Goal: Information Seeking & Learning: Learn about a topic

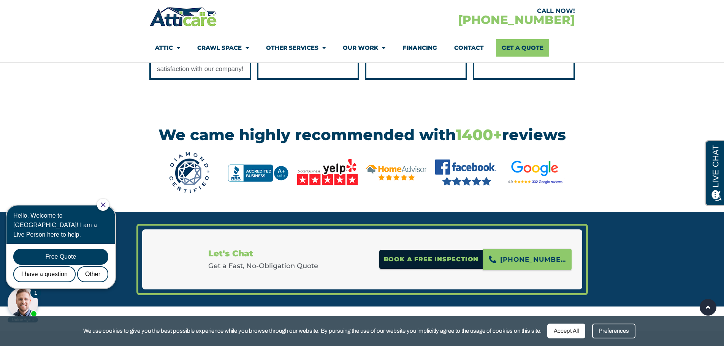
scroll to position [1027, 0]
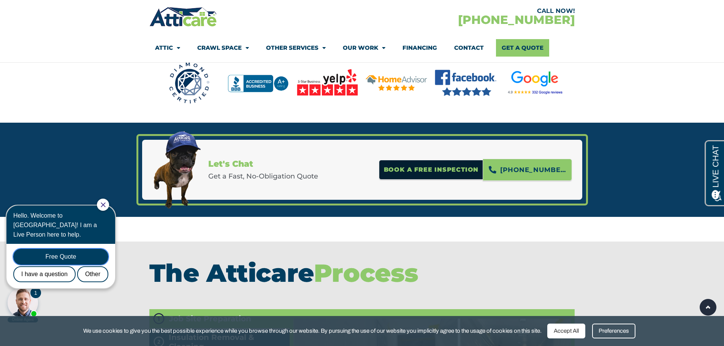
click at [59, 249] on div "Free Quote" at bounding box center [60, 257] width 95 height 16
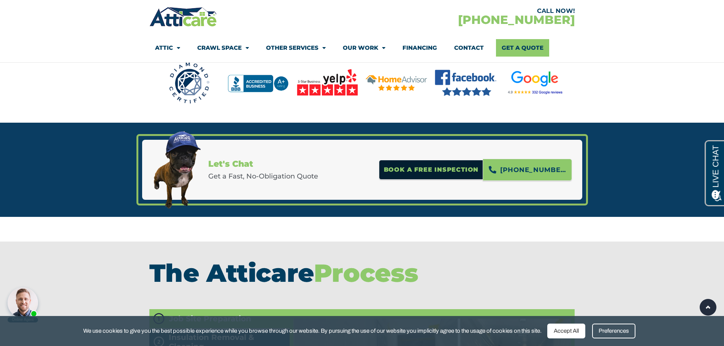
scroll to position [0, 0]
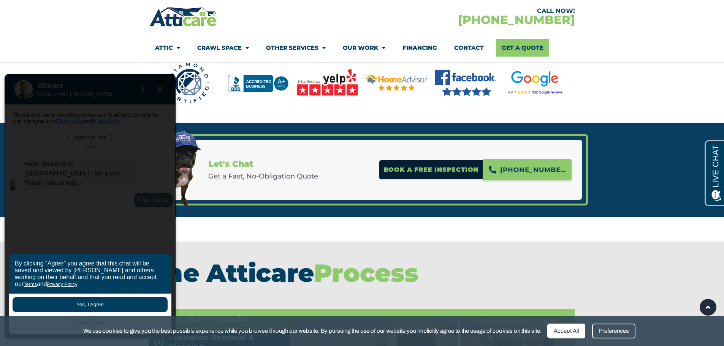
click at [86, 301] on button "Yes, I Agree" at bounding box center [90, 304] width 155 height 15
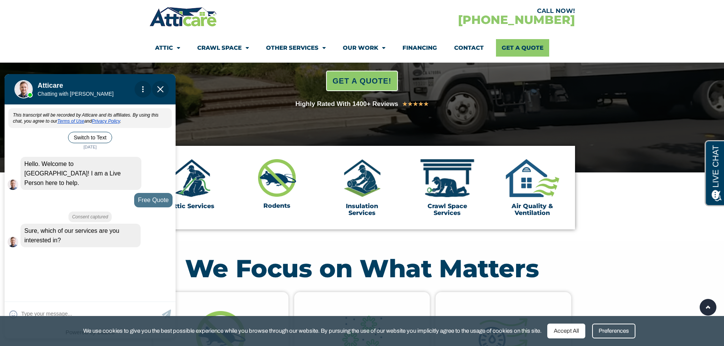
scroll to position [152, 0]
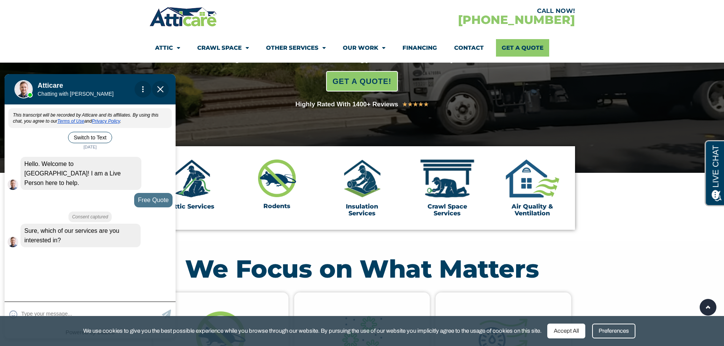
click at [52, 308] on textarea at bounding box center [90, 314] width 139 height 15
type input "attic insulation replacement o"
type textarea "attic insulation replacement or correction"
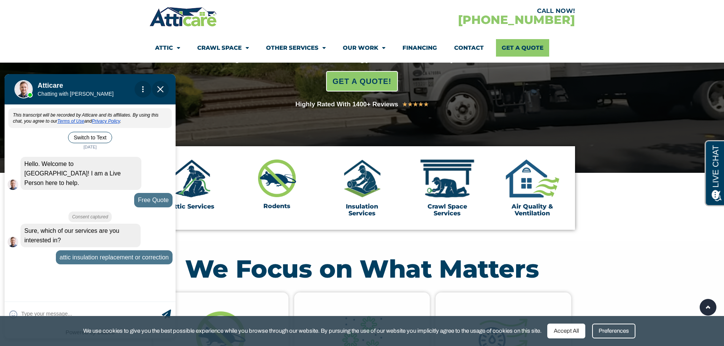
click at [619, 331] on div "Preferences" at bounding box center [613, 331] width 43 height 15
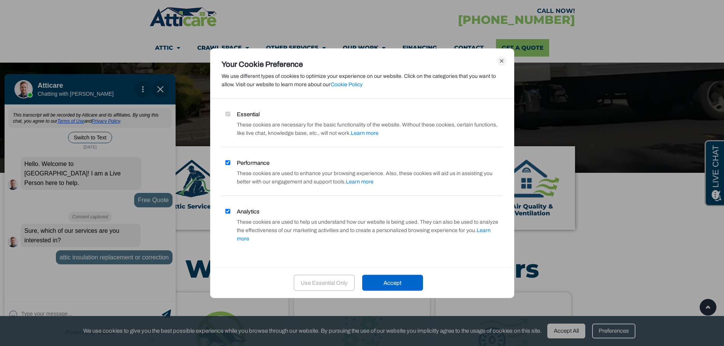
drag, startPoint x: 229, startPoint y: 217, endPoint x: 225, endPoint y: 211, distance: 6.1
click at [228, 214] on input "Analytics" at bounding box center [227, 211] width 5 height 5
checkbox input "false"
click at [229, 165] on input "Performance" at bounding box center [227, 162] width 5 height 5
checkbox input "false"
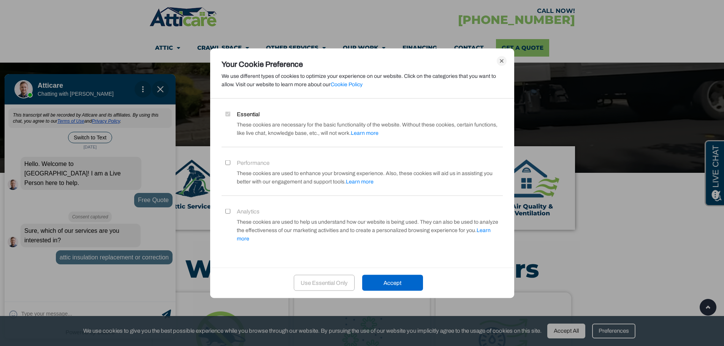
click at [327, 279] on div "Use Essential Only" at bounding box center [324, 283] width 61 height 16
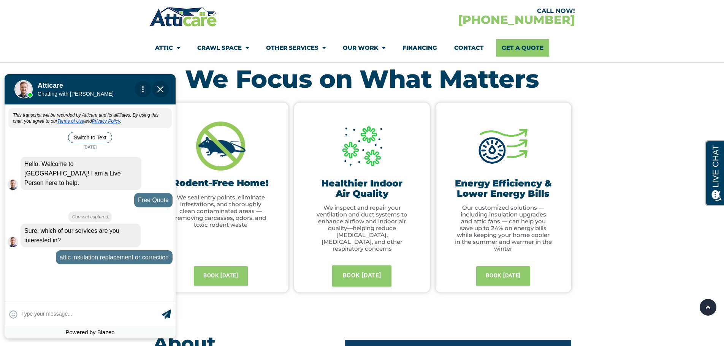
scroll to position [9, 0]
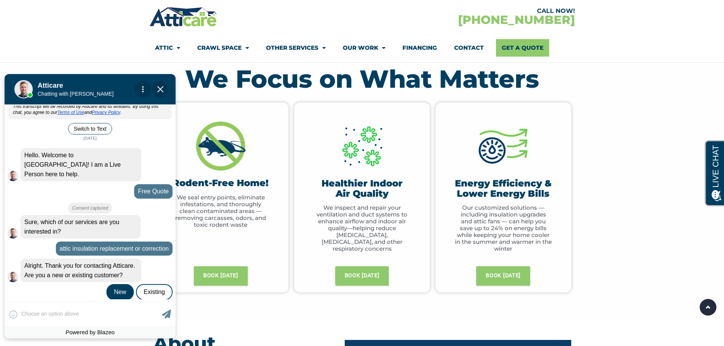
drag, startPoint x: 113, startPoint y: 279, endPoint x: 117, endPoint y: 282, distance: 5.5
click at [113, 284] on div "New" at bounding box center [119, 292] width 27 height 16
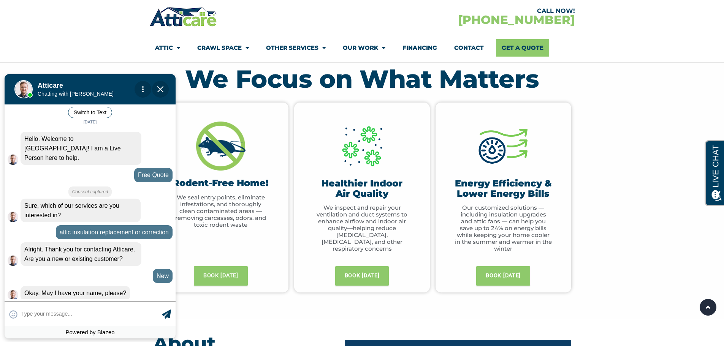
click at [63, 311] on textarea at bounding box center [90, 314] width 139 height 15
type input "Bastien"
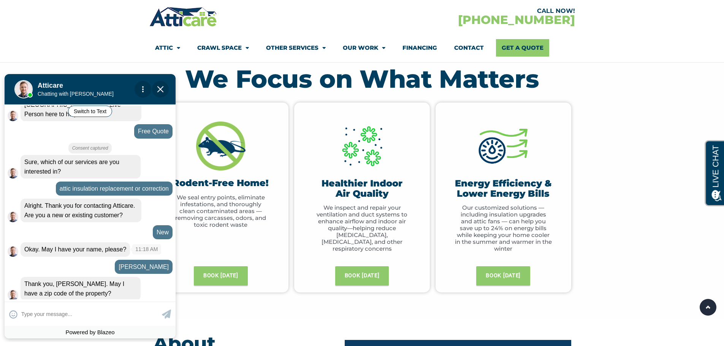
scroll to position [69, 0]
type input "07928"
click at [167, 318] on icon at bounding box center [166, 314] width 9 height 9
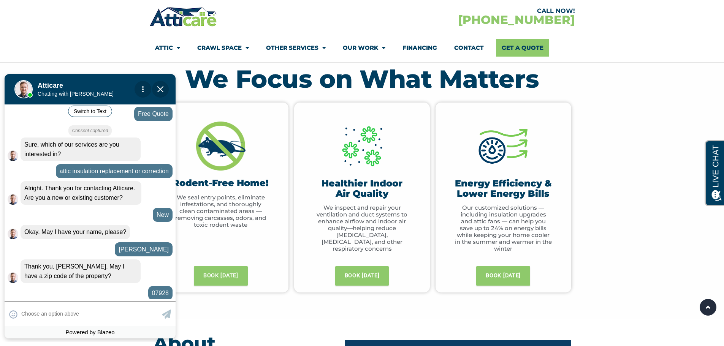
scroll to position [121, 0]
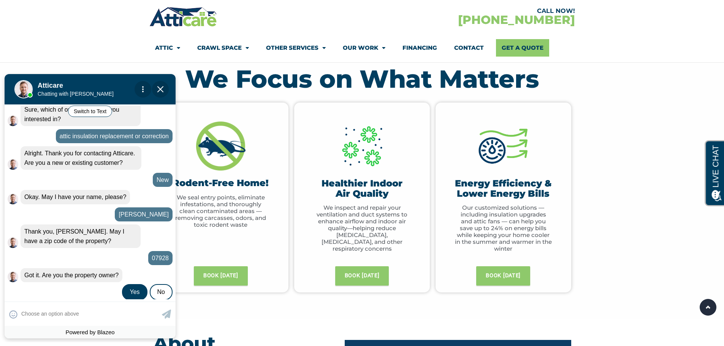
click at [131, 284] on div "Yes" at bounding box center [134, 292] width 25 height 16
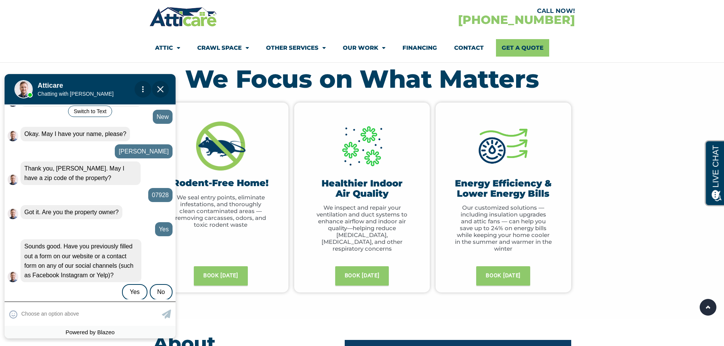
click at [110, 312] on div "😀 😁 😂 😃 😄 😅 😆 😇 😈 😉 😊 😋 😌 😍 😎 😏 😐 😑 😒 😓 😔 😕 😖 😗 😘 😛 😝 😞 😟 😠 😡 😢 😣 😤 😥 😦" at bounding box center [90, 314] width 171 height 24
type input "I believe I did yes"
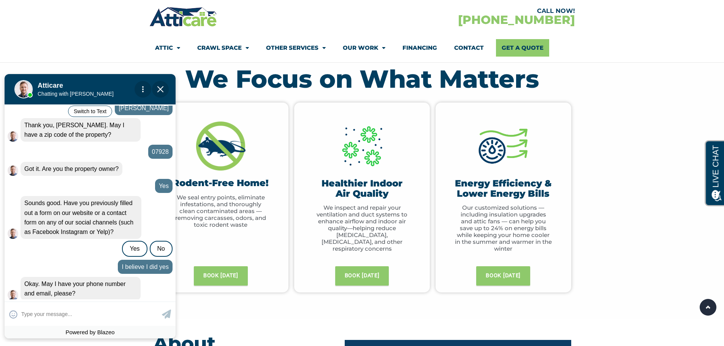
scroll to position [228, 0]
click at [106, 314] on input "text" at bounding box center [90, 314] width 139 height 15
type input "5105590852 - roullet.bastien@"
type textarea "5105590852 - roullet.bastien@"
type input "5105590852 - roullet.bastien@g"
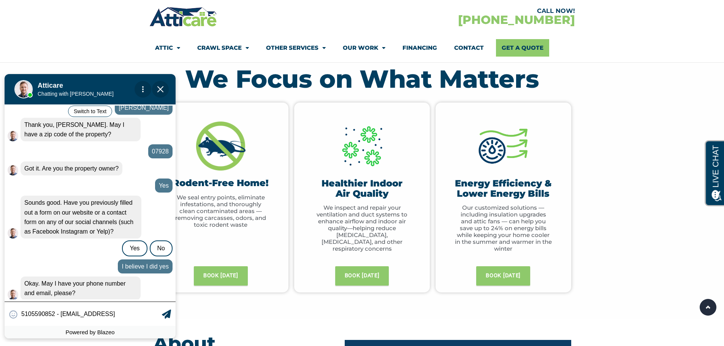
type textarea "5105590852 - roullet.bastien@gmail.com"
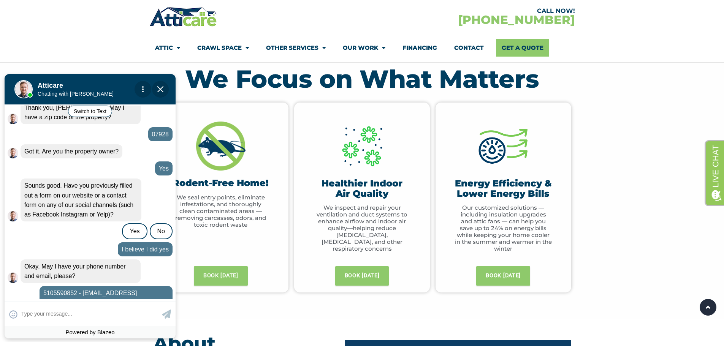
scroll to position [272, 0]
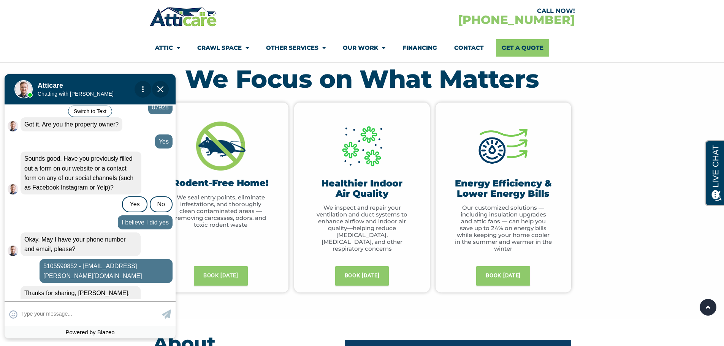
click at [90, 314] on textarea at bounding box center [90, 314] width 139 height 15
type input "not right now unfortunately"
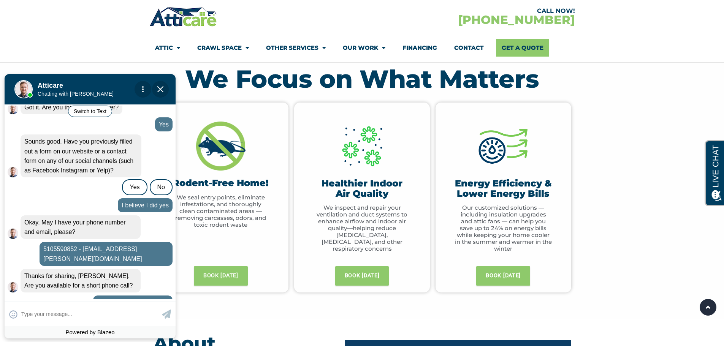
scroll to position [316, 0]
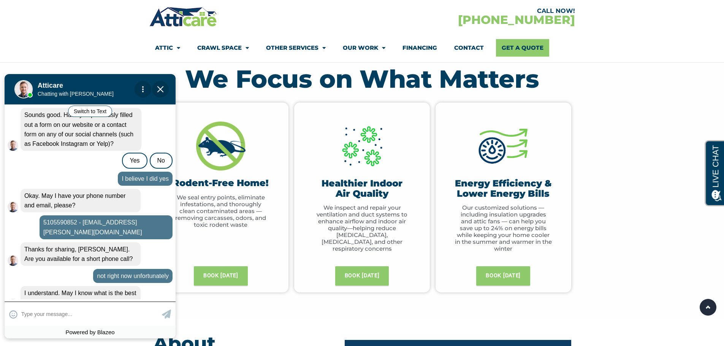
click at [114, 313] on input "text" at bounding box center [90, 314] width 139 height 15
type input "around 4pm ?"
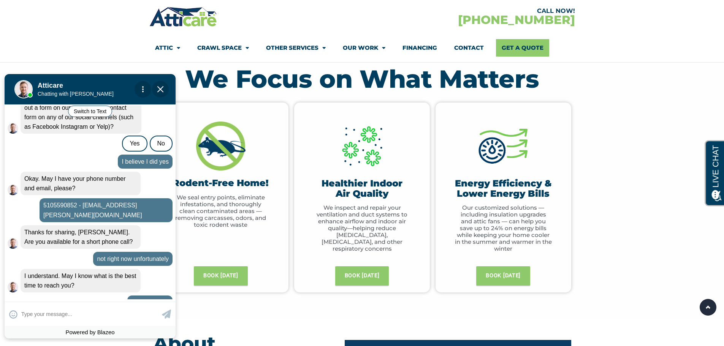
scroll to position [379, 0]
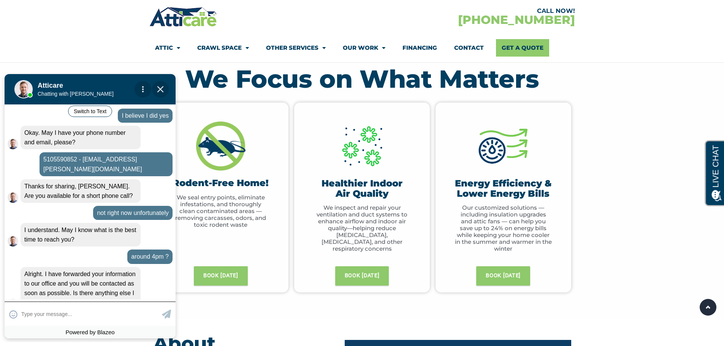
click at [78, 310] on input "text" at bounding box center [90, 314] width 139 height 15
type input "nope."
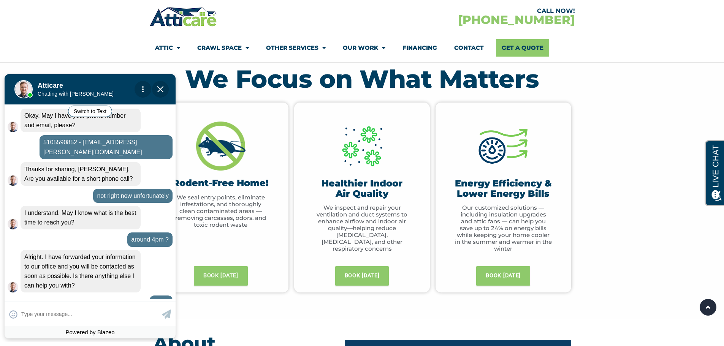
click at [429, 45] on link "Financing" at bounding box center [420, 47] width 35 height 17
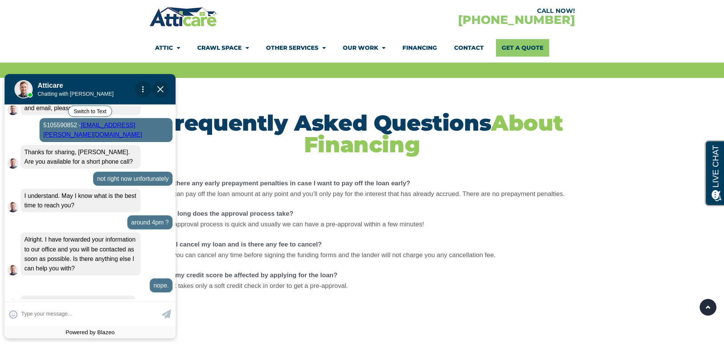
scroll to position [798, 0]
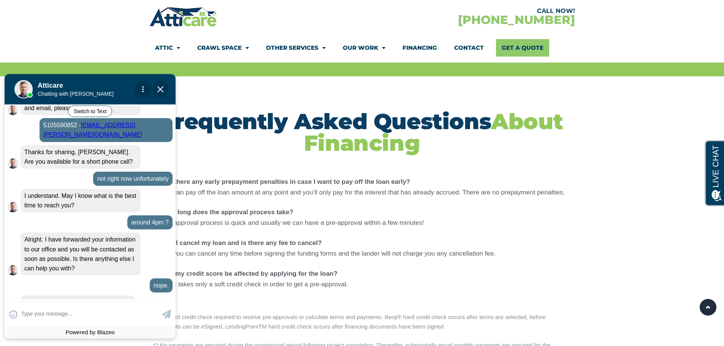
click at [159, 87] on img "Close Chat" at bounding box center [160, 89] width 6 height 6
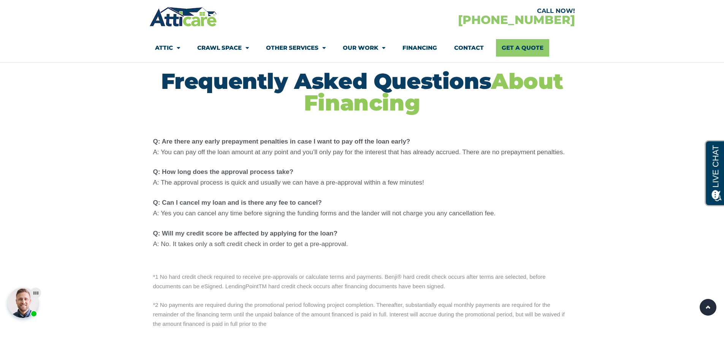
scroll to position [760, 0]
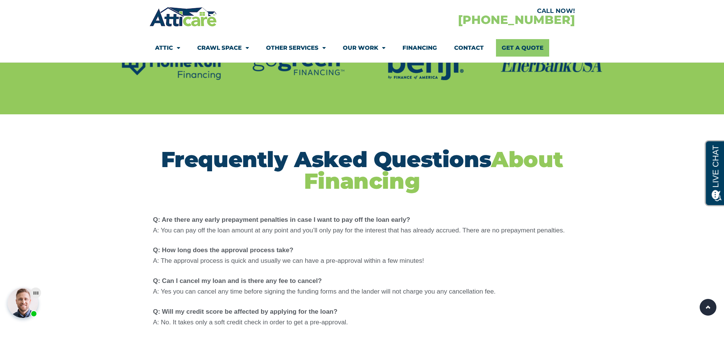
click at [27, 298] on div at bounding box center [23, 303] width 30 height 30
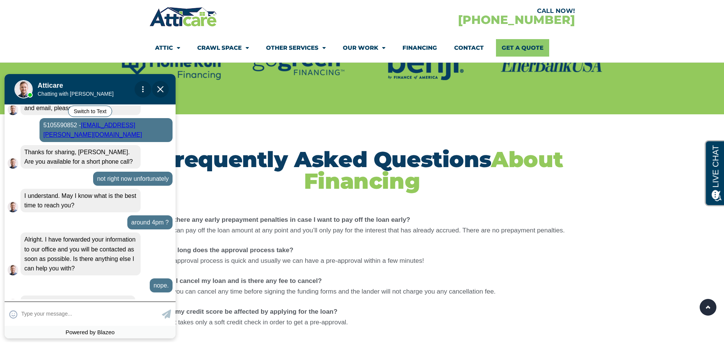
click at [84, 325] on div "😀 😁 😂 😃 😄 😅 😆 😇 😈 😉 😊 😋 😌 😍 😎 😏 😐 😑 😒 😓 😔 😕 😖 😗 😘 😛 😝 😞 😟 😠 😡 😢 😣 😤 😥 😦" at bounding box center [90, 314] width 171 height 24
click at [159, 87] on img "Close Chat" at bounding box center [160, 89] width 6 height 6
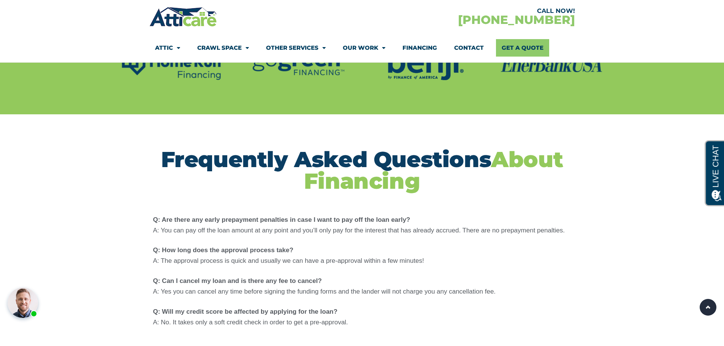
click at [174, 43] on span "Menu" at bounding box center [176, 47] width 7 height 13
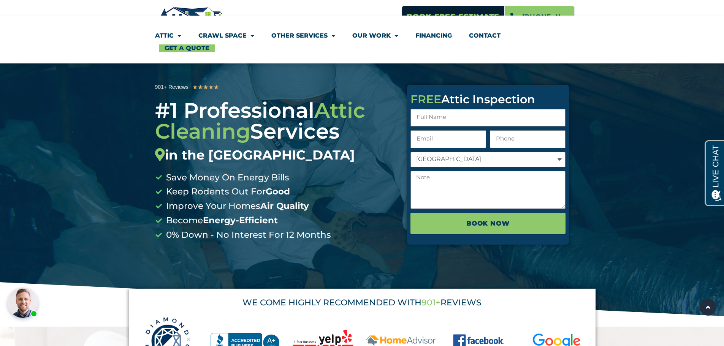
scroll to position [38, 0]
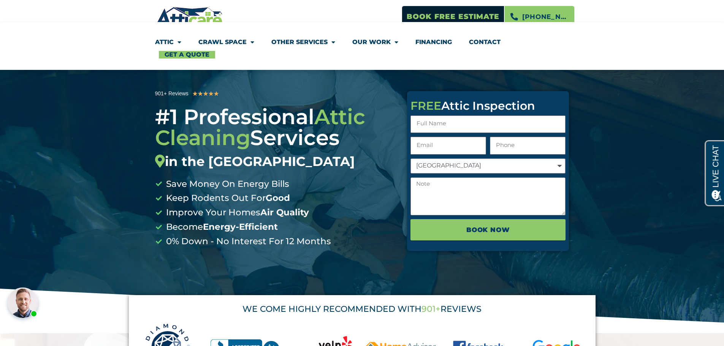
click at [523, 168] on select "[GEOGRAPHIC_DATA]" at bounding box center [488, 166] width 155 height 15
click at [352, 278] on div "901+ Reviews ★ ★ ★ ★ ★ 5/5 #1 Professional Attic Cleaning Services in the San F…" at bounding box center [275, 182] width 252 height 285
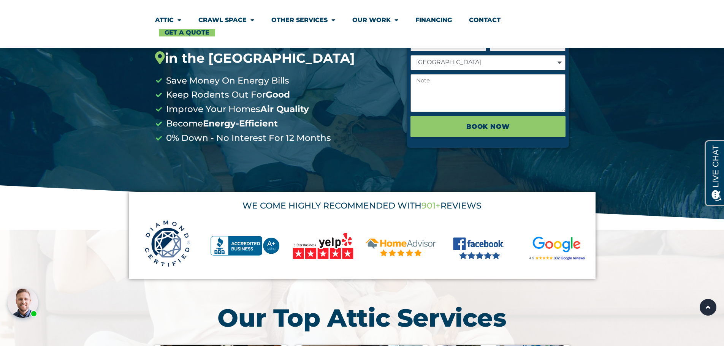
scroll to position [0, 0]
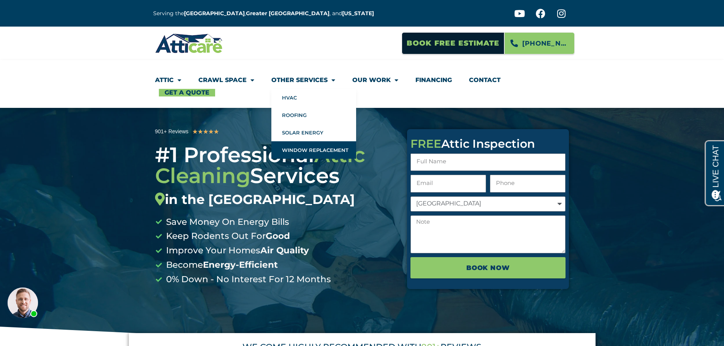
click at [301, 148] on link "Window Replacement" at bounding box center [313, 149] width 85 height 17
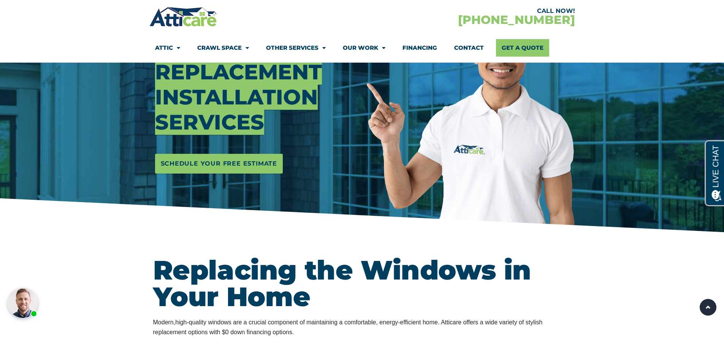
scroll to position [38, 0]
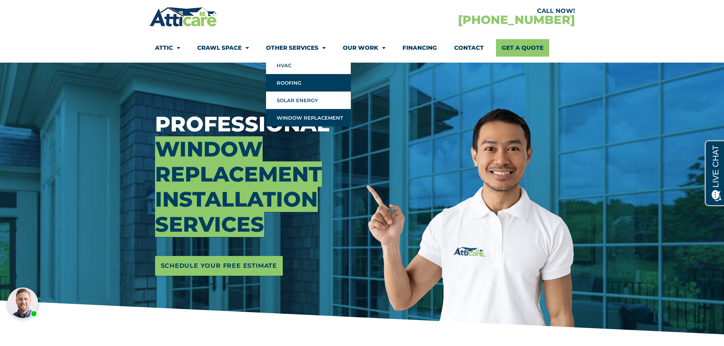
click at [290, 83] on link "Roofing" at bounding box center [308, 82] width 85 height 17
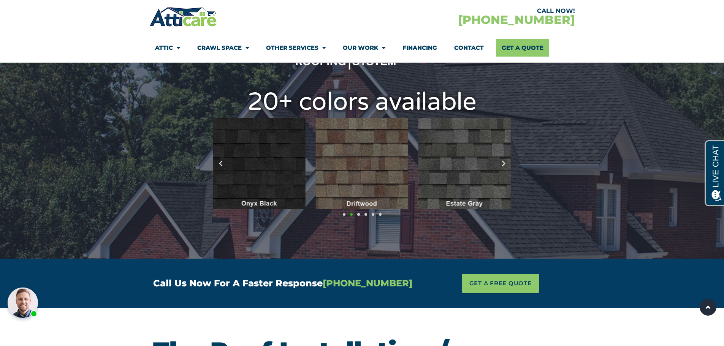
scroll to position [2585, 0]
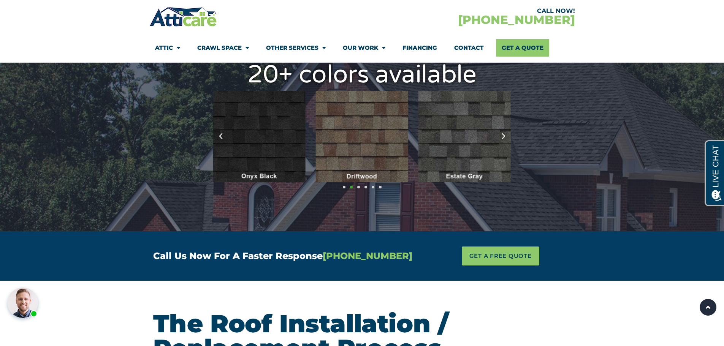
click at [506, 140] on icon "Next slide" at bounding box center [504, 137] width 8 height 8
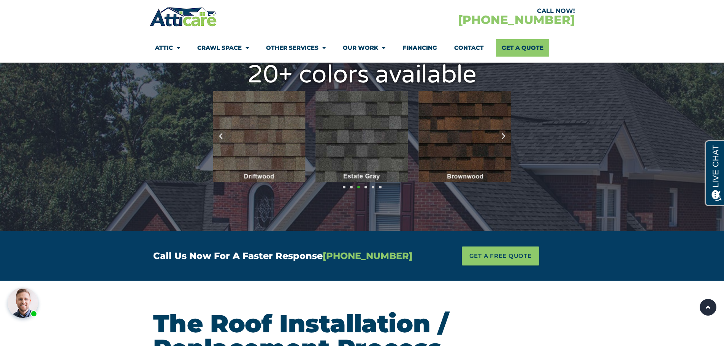
click at [504, 135] on icon "Next slide" at bounding box center [504, 137] width 8 height 8
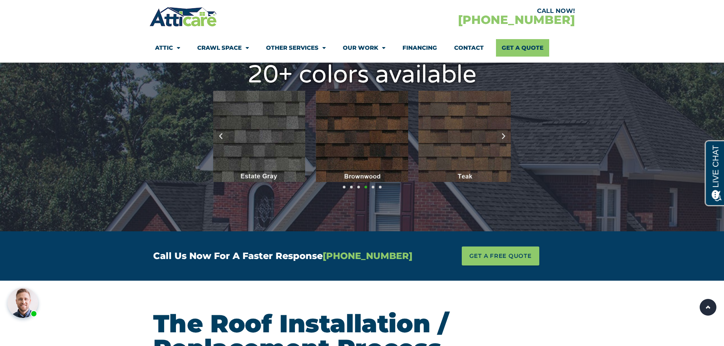
click at [504, 135] on icon "Next slide" at bounding box center [504, 137] width 8 height 8
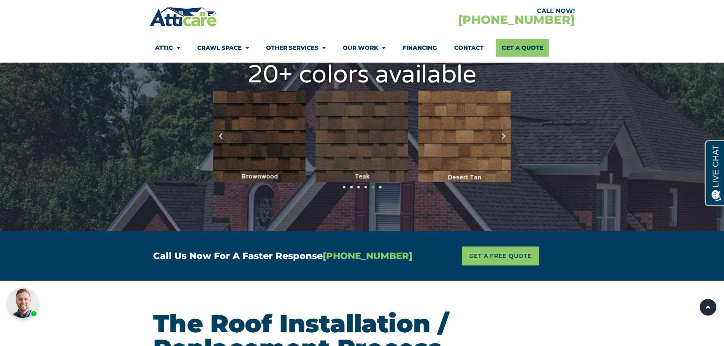
click at [504, 135] on icon "Next slide" at bounding box center [504, 137] width 8 height 8
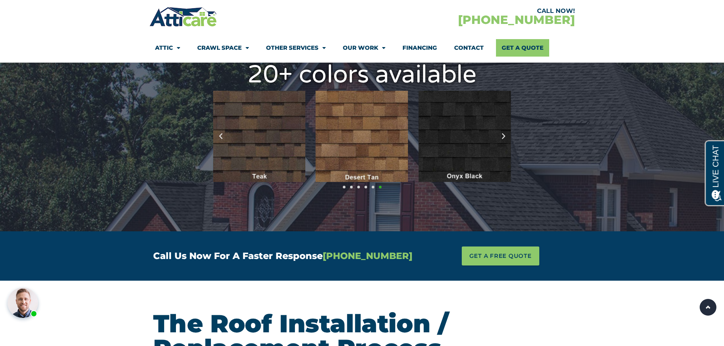
click at [504, 135] on icon "Next slide" at bounding box center [504, 137] width 8 height 8
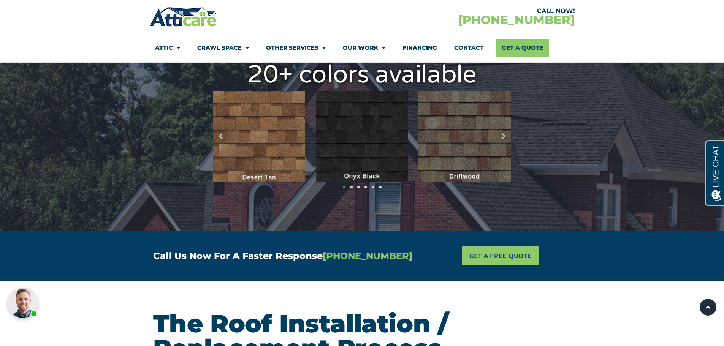
click at [503, 134] on icon "Next slide" at bounding box center [504, 137] width 8 height 8
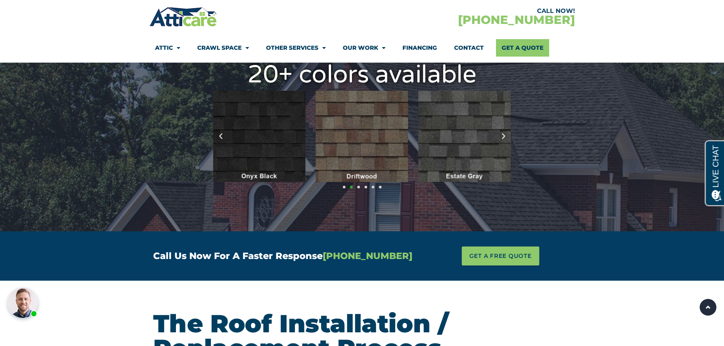
click at [503, 134] on icon "Next slide" at bounding box center [504, 137] width 8 height 8
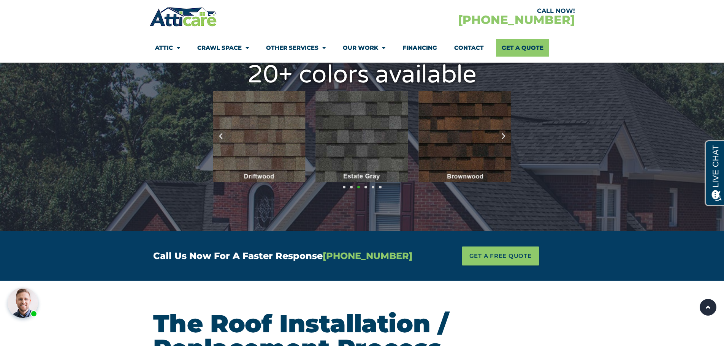
click at [503, 134] on icon "Next slide" at bounding box center [504, 137] width 8 height 8
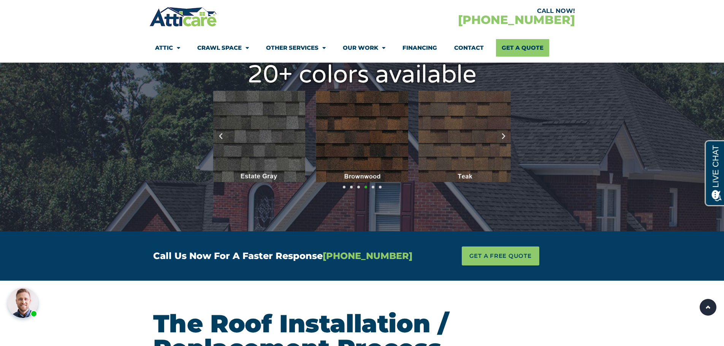
click at [503, 134] on icon "Next slide" at bounding box center [504, 137] width 8 height 8
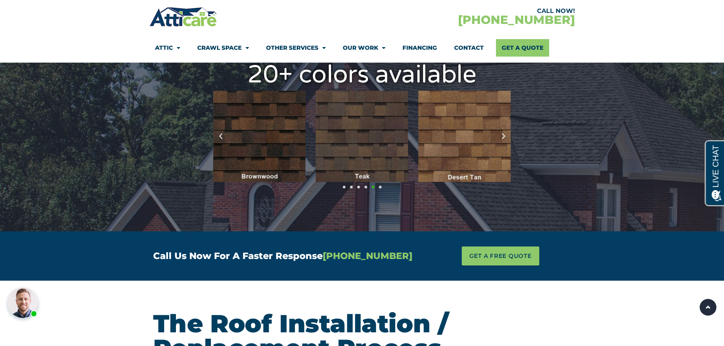
click at [503, 134] on icon "Next slide" at bounding box center [504, 137] width 8 height 8
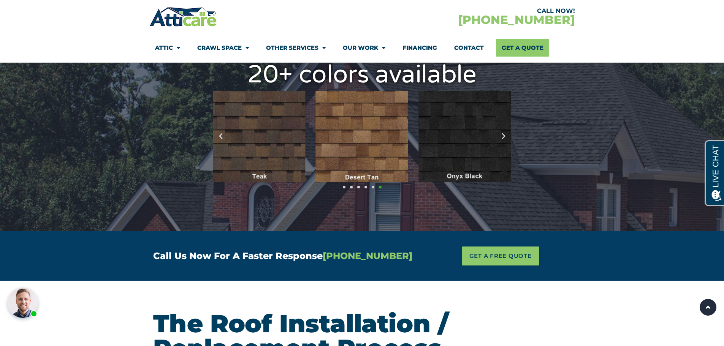
click at [503, 134] on icon "Next slide" at bounding box center [504, 137] width 8 height 8
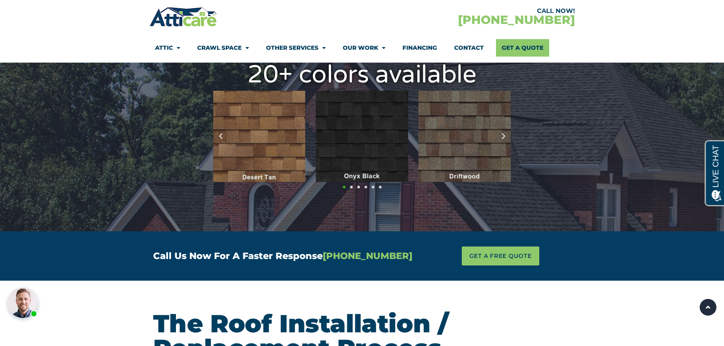
click at [503, 134] on icon "Next slide" at bounding box center [504, 137] width 8 height 8
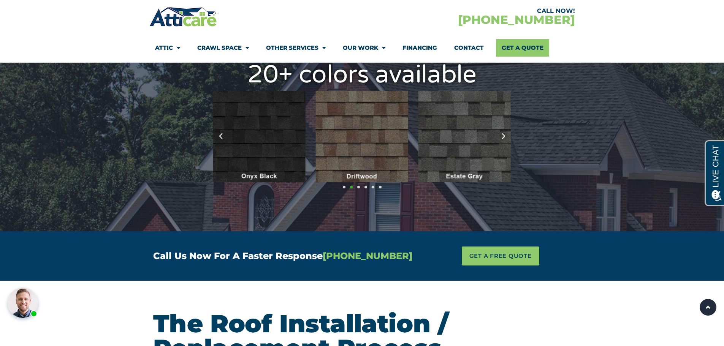
click at [503, 134] on icon "Next slide" at bounding box center [504, 137] width 8 height 8
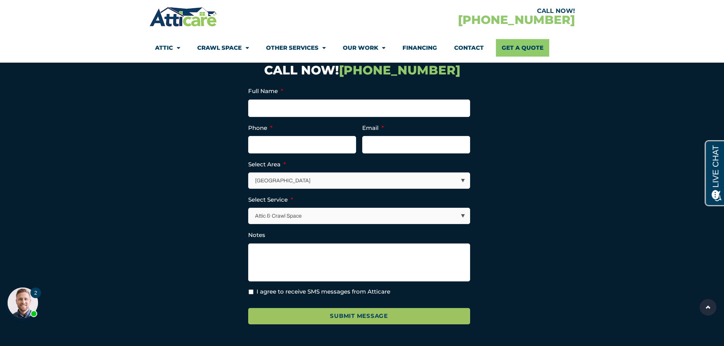
scroll to position [3232, 0]
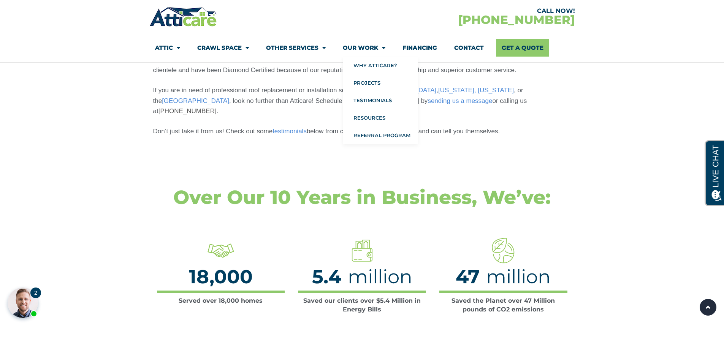
click at [380, 47] on span "Menu" at bounding box center [381, 47] width 7 height 13
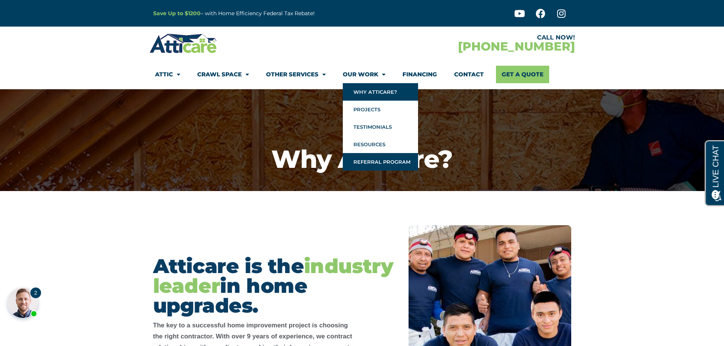
click at [373, 160] on link "Referral Program" at bounding box center [380, 161] width 75 height 17
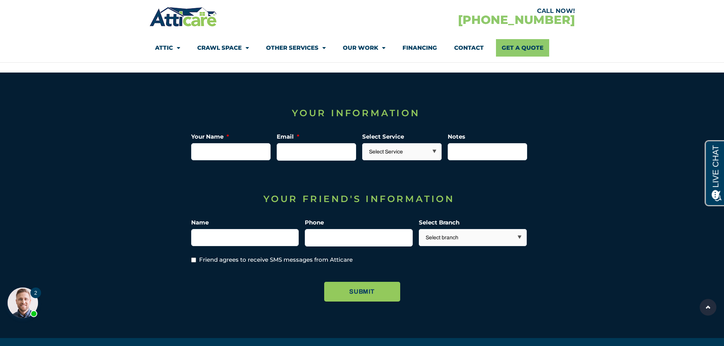
scroll to position [760, 0]
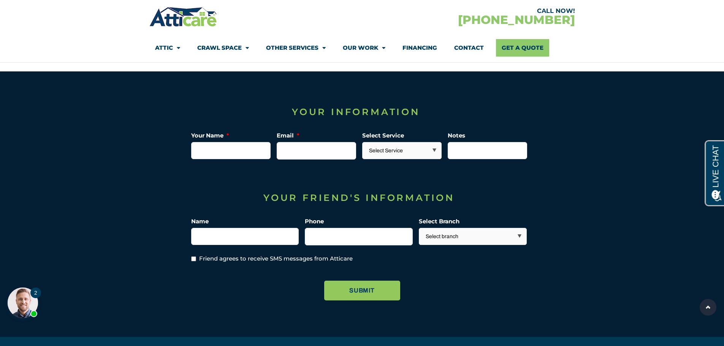
click at [455, 226] on li "Select Branch Select branch [GEOGRAPHIC_DATA] [GEOGRAPHIC_DATA] [US_STATE] Area" at bounding box center [476, 232] width 114 height 28
click at [459, 231] on select "Select branch [GEOGRAPHIC_DATA] [GEOGRAPHIC_DATA] [US_STATE] Area" at bounding box center [474, 237] width 108 height 16
select select "[US_STATE][GEOGRAPHIC_DATA]"
click at [420, 229] on select "Select branch [GEOGRAPHIC_DATA] [GEOGRAPHIC_DATA] [US_STATE] Area" at bounding box center [474, 237] width 108 height 16
click at [589, 216] on section "Instagram This field is for validation purposes and should be left unchanged. Y…" at bounding box center [362, 203] width 724 height 265
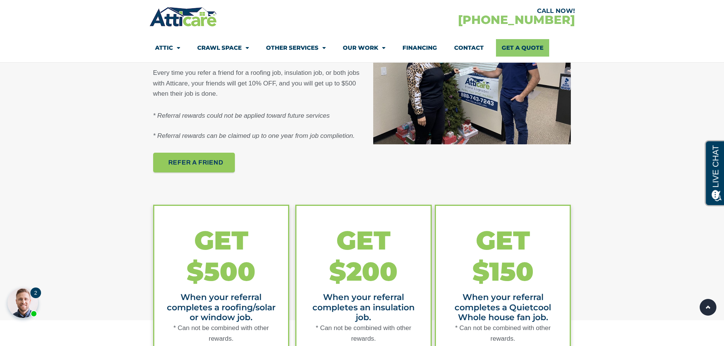
scroll to position [380, 0]
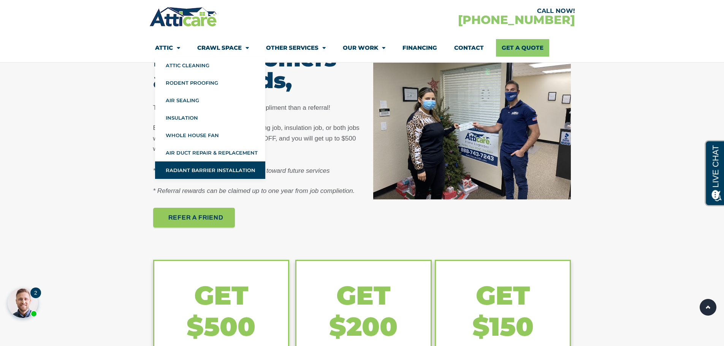
click at [233, 169] on link "Radiant Barrier Installation" at bounding box center [210, 170] width 110 height 17
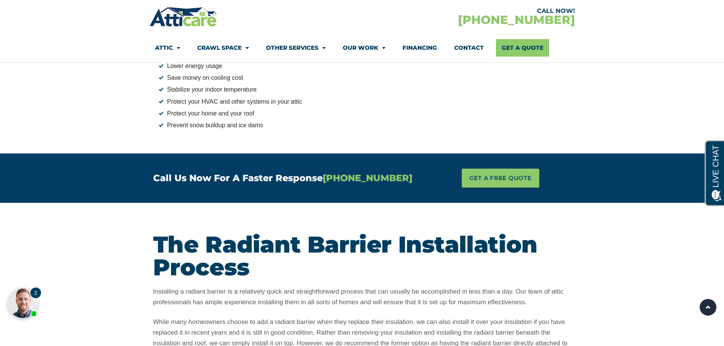
scroll to position [989, 0]
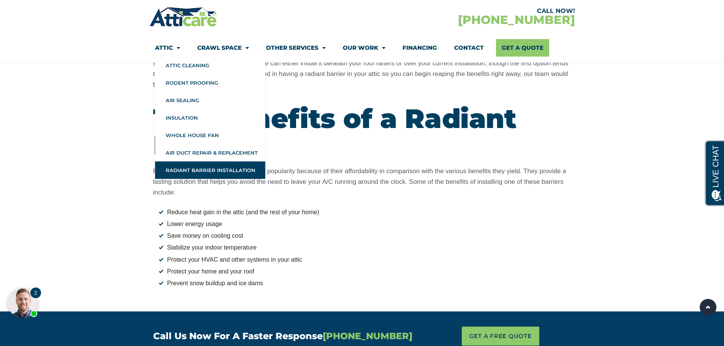
click at [175, 47] on span "Menu" at bounding box center [176, 47] width 7 height 13
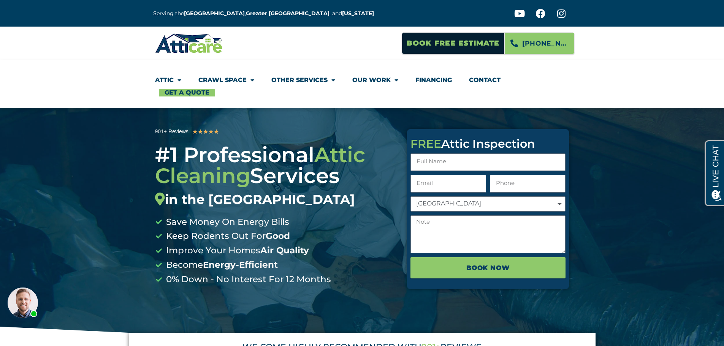
click at [675, 223] on div at bounding box center [362, 220] width 724 height 285
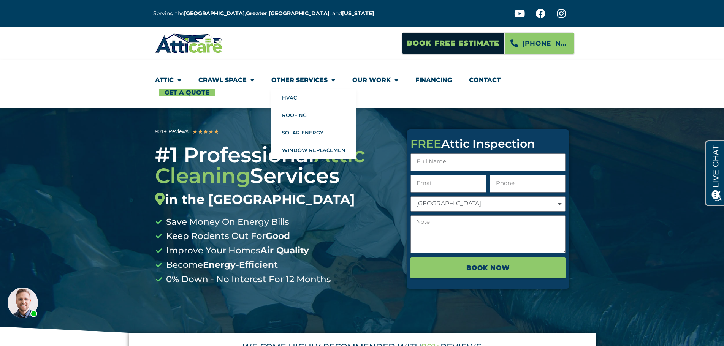
click at [330, 81] on span "Menu" at bounding box center [332, 80] width 8 height 14
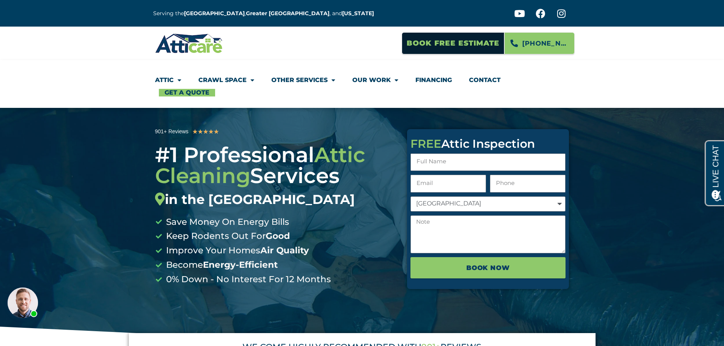
click at [310, 80] on link "Other Services" at bounding box center [303, 79] width 64 height 17
